Goal: Information Seeking & Learning: Learn about a topic

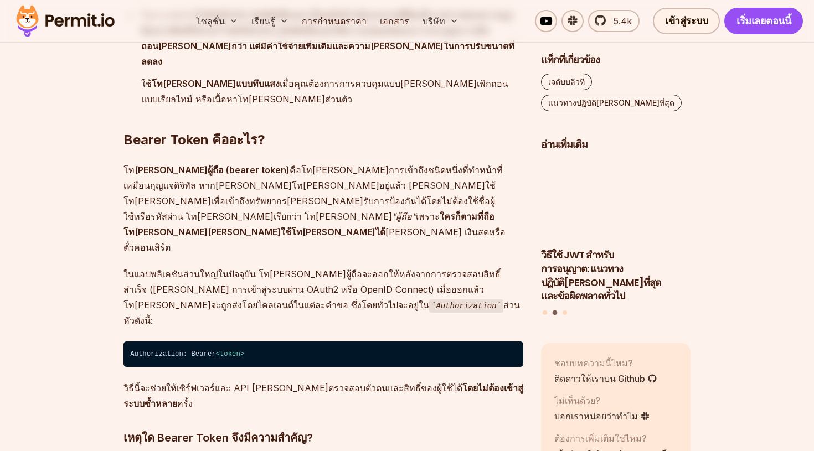
scroll to position [1144, 0]
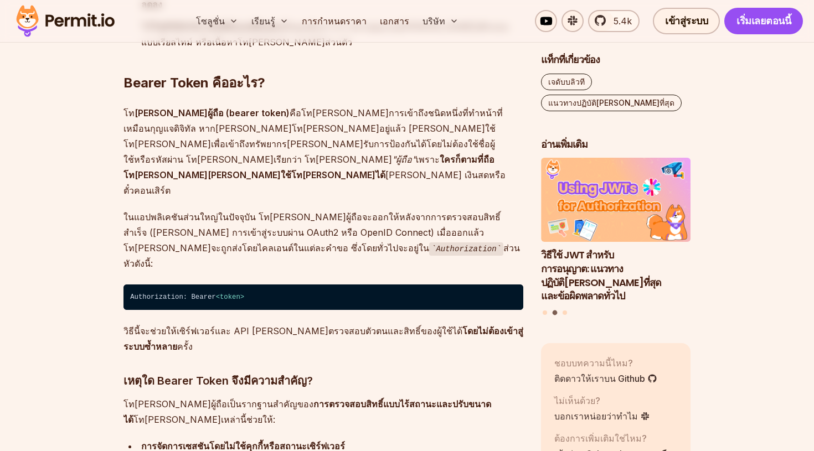
scroll to position [1200, 0]
